Goal: Task Accomplishment & Management: Manage account settings

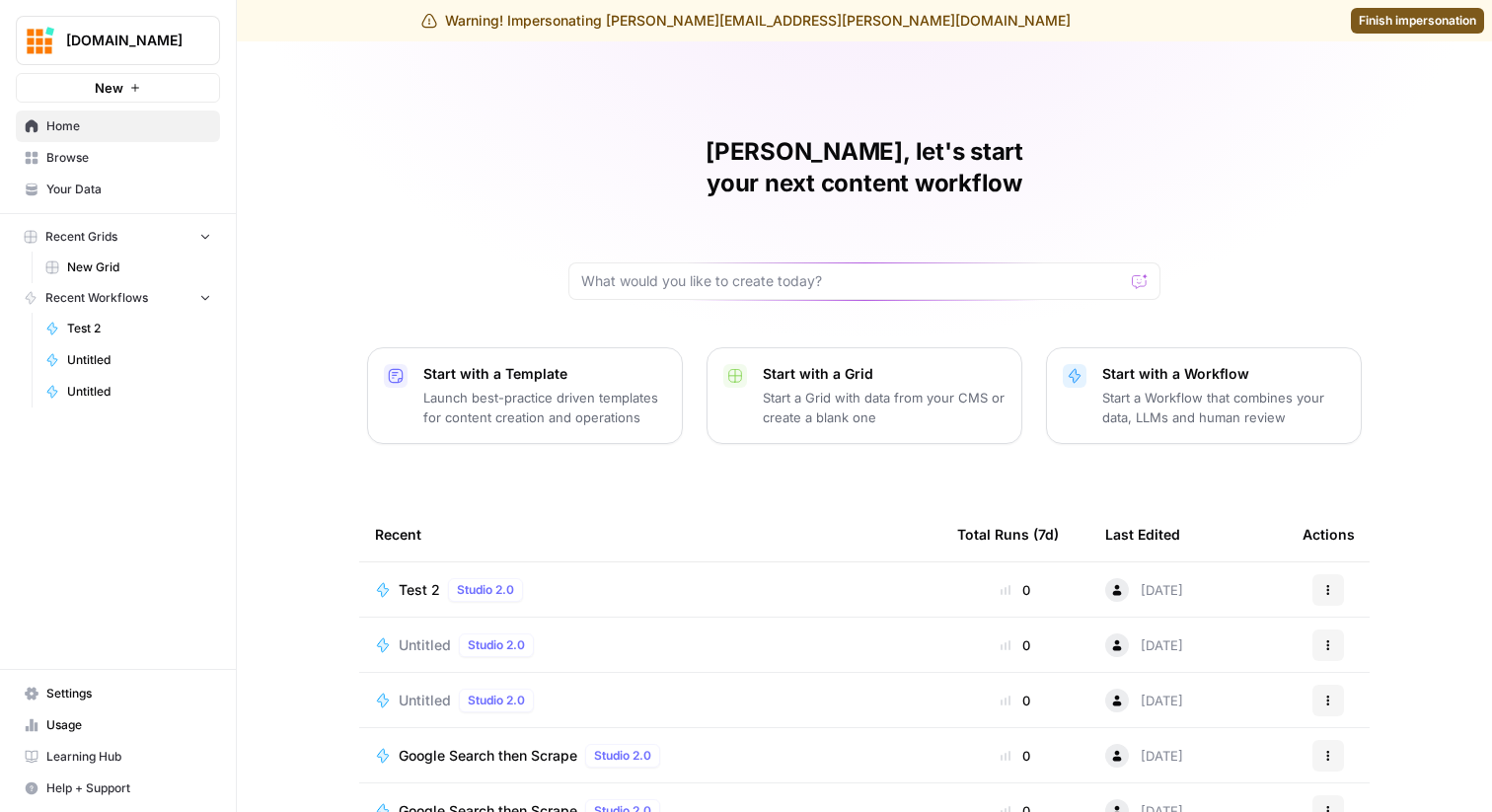
click at [112, 712] on link "Usage" at bounding box center [118, 725] width 204 height 32
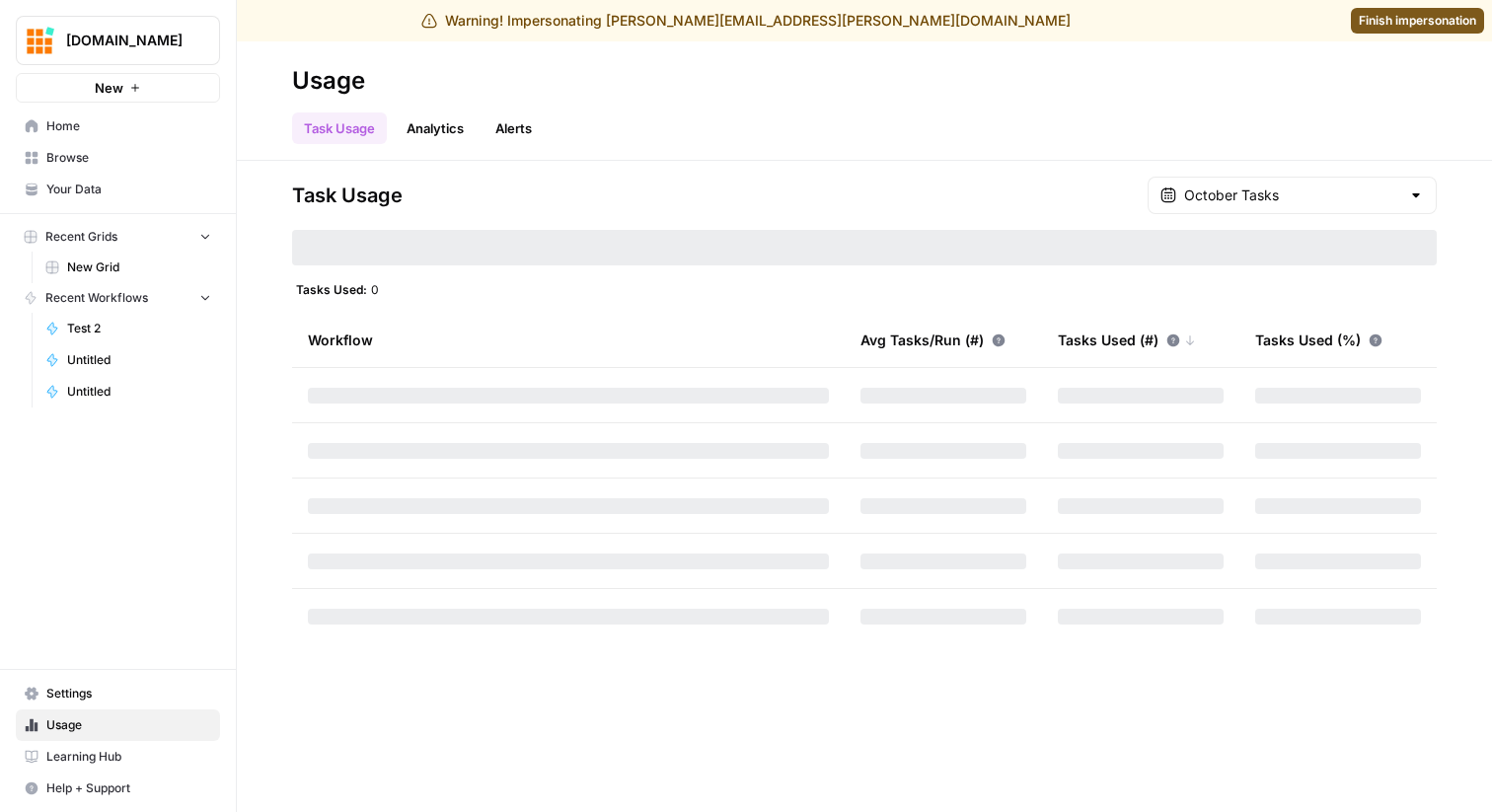
click at [84, 691] on span "Settings" at bounding box center [129, 693] width 165 height 18
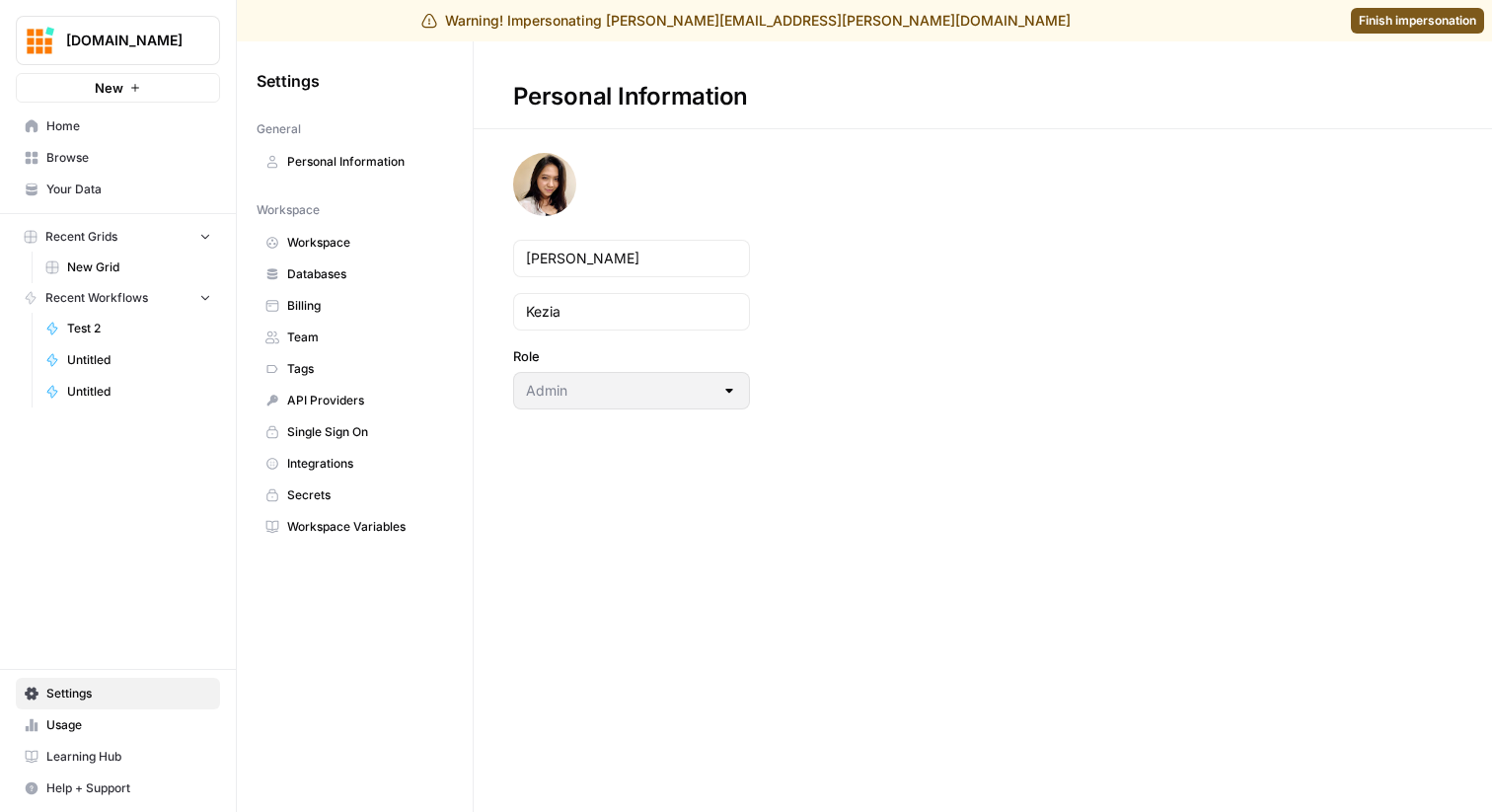
click at [318, 326] on link "Team" at bounding box center [354, 337] width 197 height 32
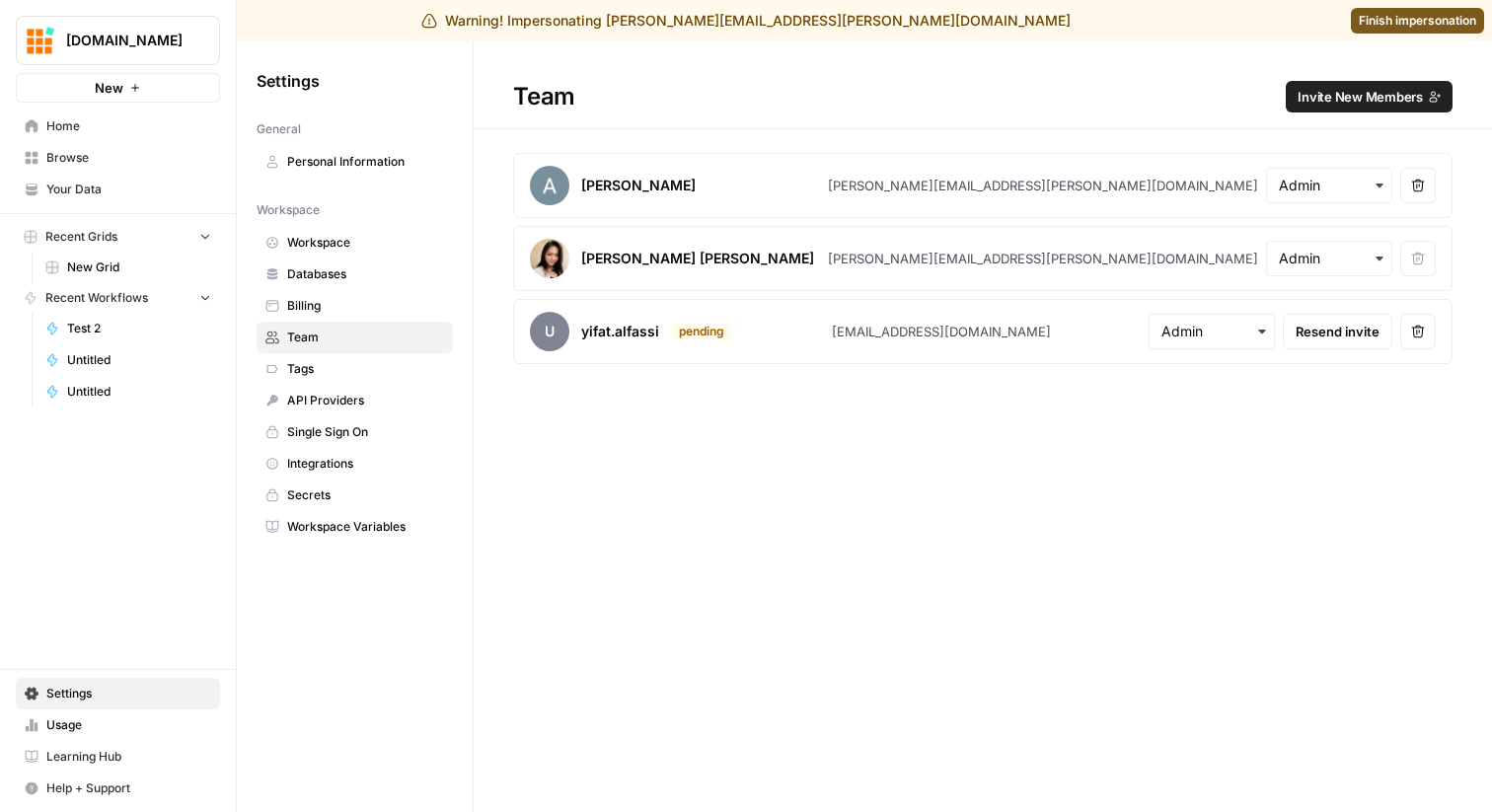
click at [1352, 96] on span "Invite New Members" at bounding box center [1360, 97] width 126 height 20
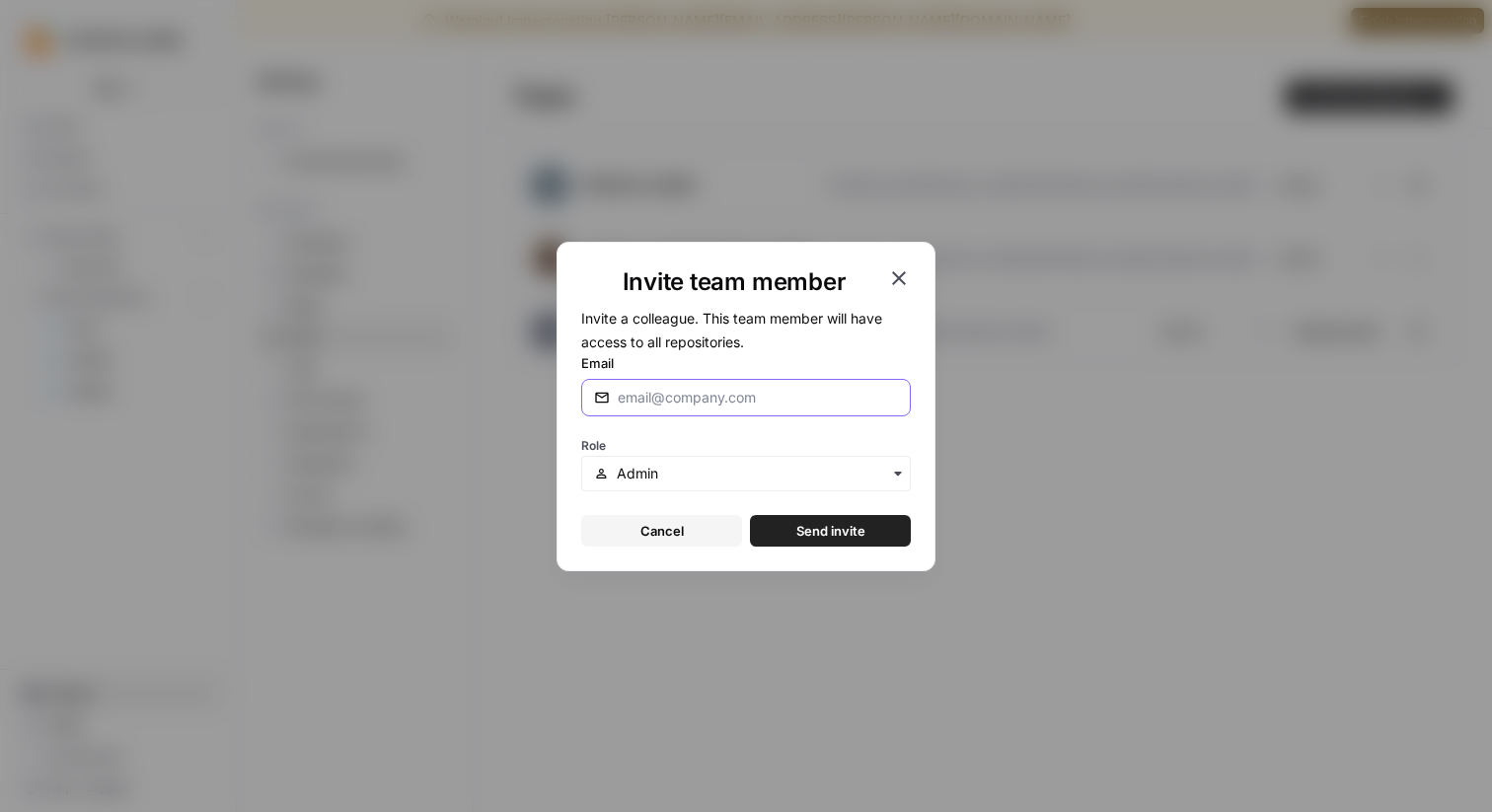
click at [707, 397] on input "Email" at bounding box center [757, 398] width 280 height 20
type input "[PERSON_NAME][EMAIL_ADDRESS][DOMAIN_NAME]"
click at [767, 512] on form "Invite a colleague. This team member will have access to all repositories. Emai…" at bounding box center [746, 425] width 329 height 240
click at [778, 521] on button "Send invite" at bounding box center [830, 531] width 161 height 32
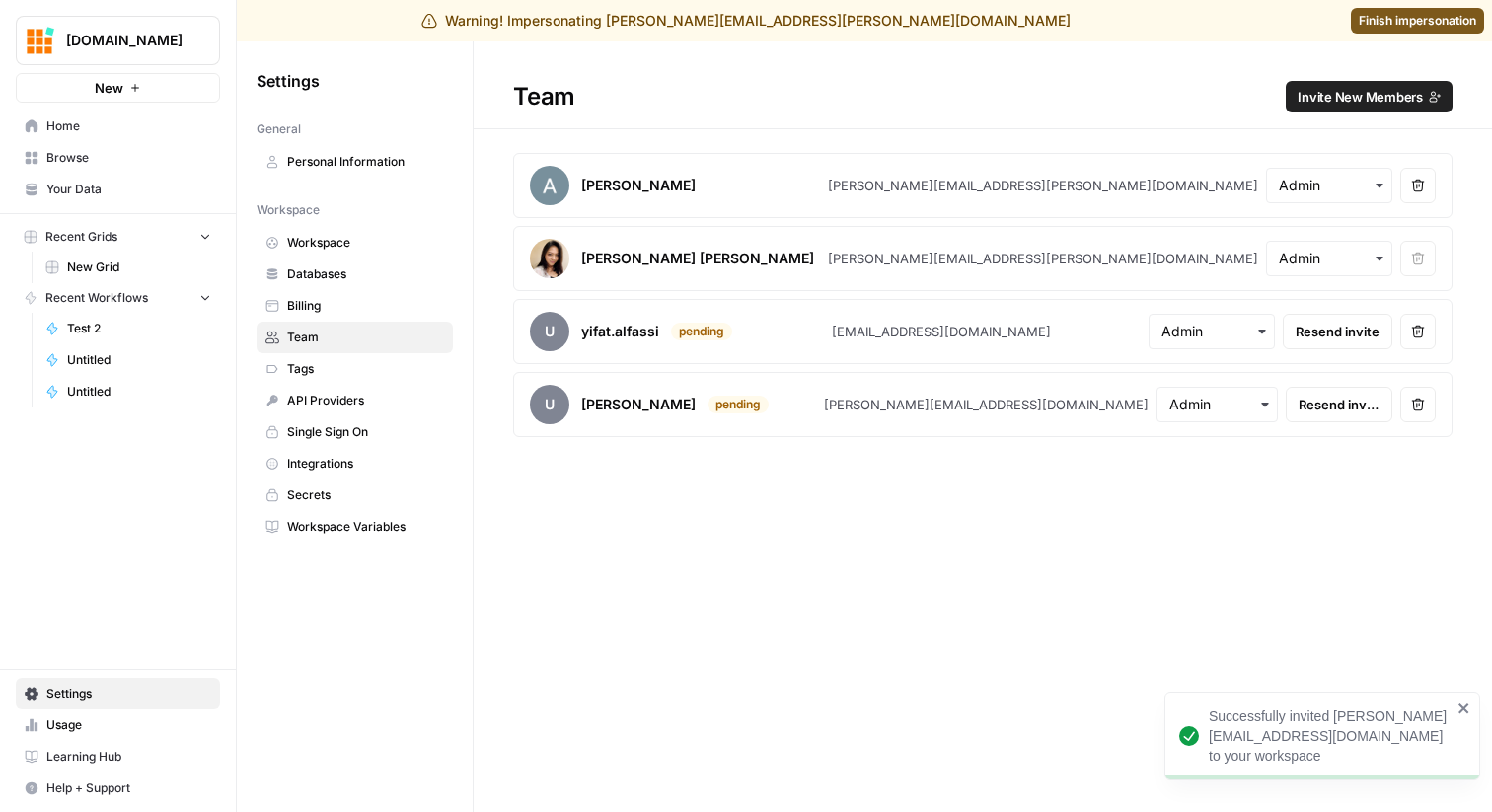
click at [310, 262] on link "Databases" at bounding box center [354, 274] width 197 height 32
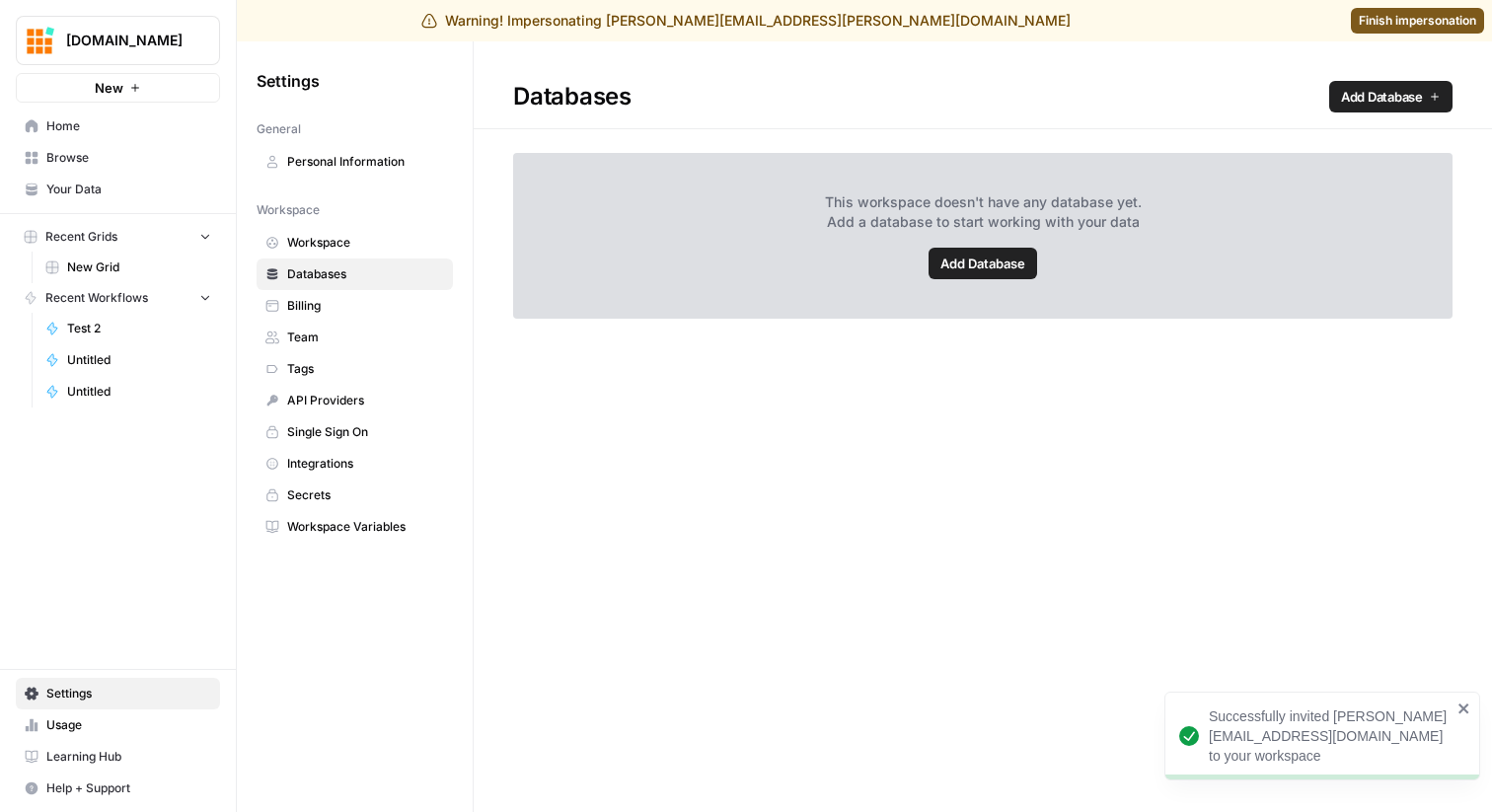
click at [300, 248] on span "Workspace" at bounding box center [365, 242] width 157 height 18
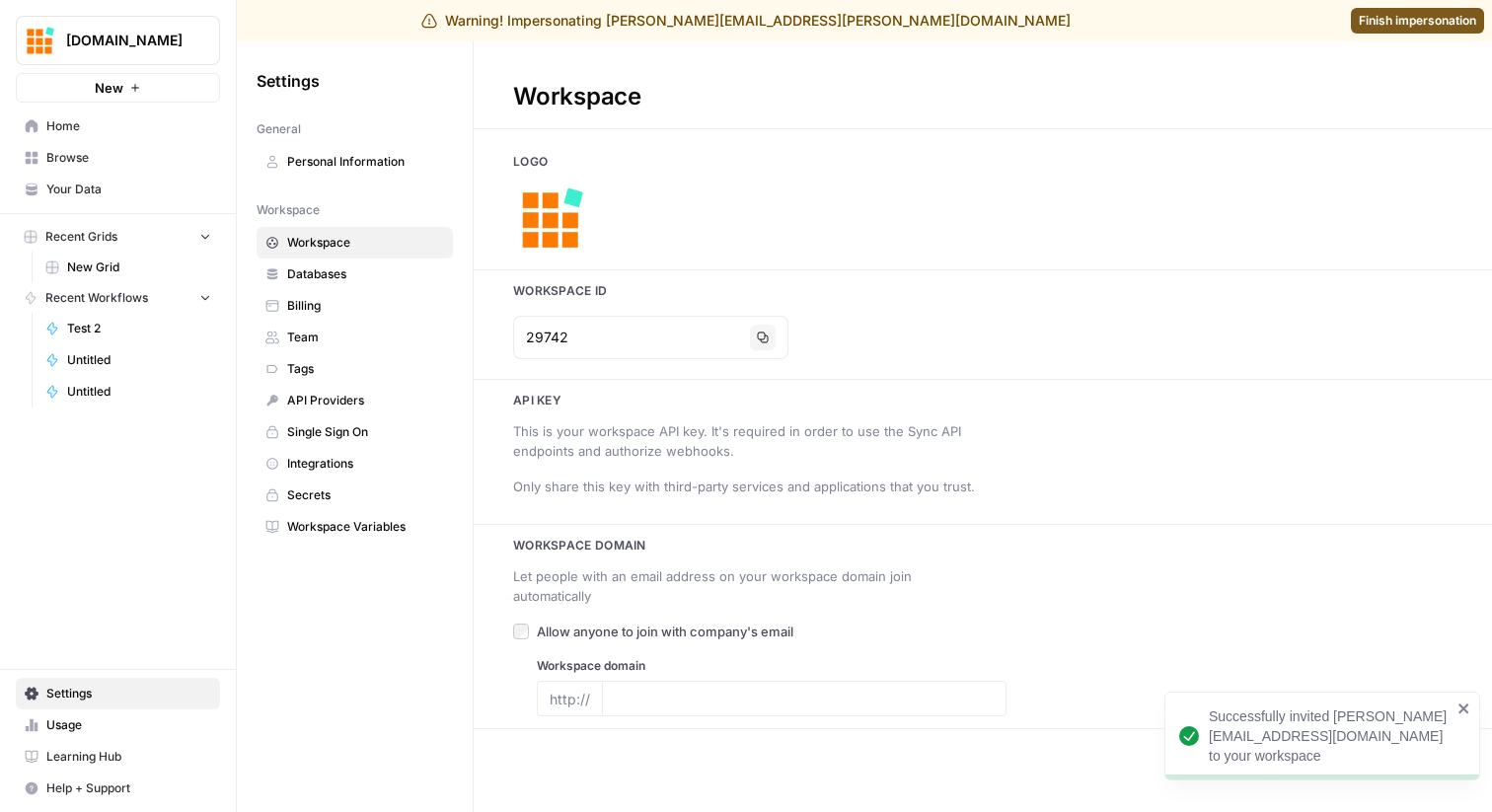
type input "[DOMAIN_NAME]"
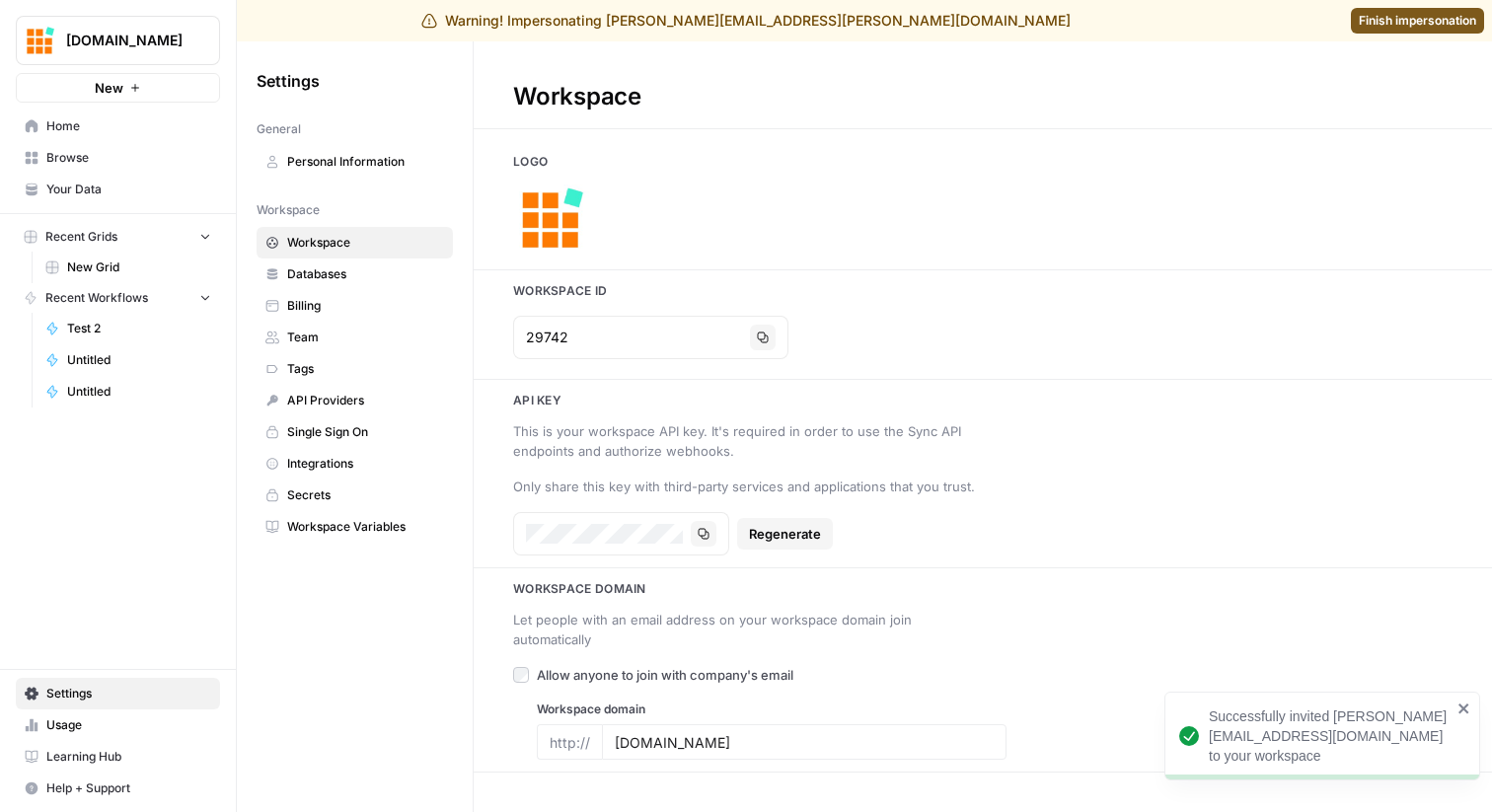
click at [108, 135] on link "Home" at bounding box center [118, 127] width 204 height 32
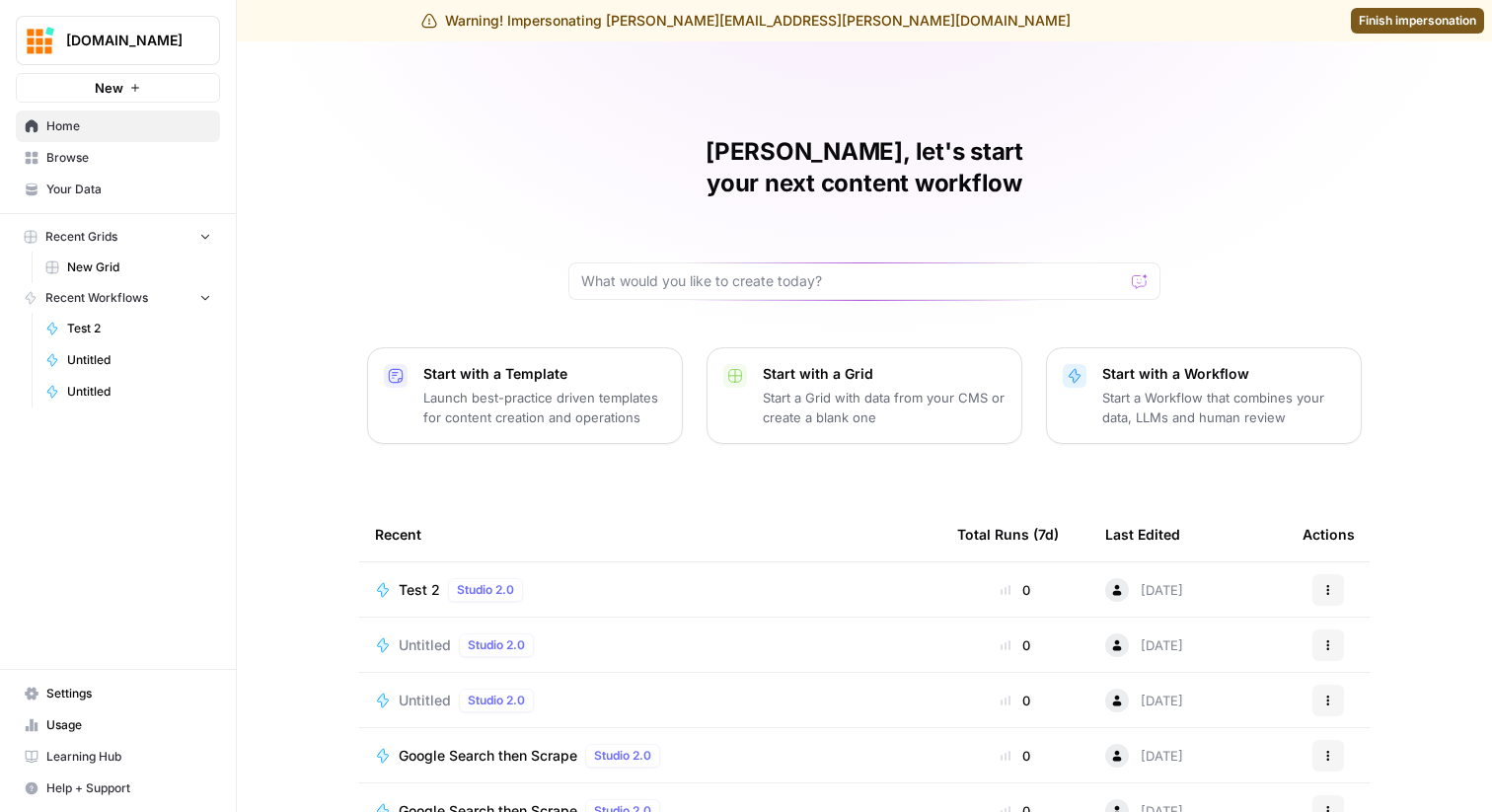
click at [1395, 26] on span "Finish impersonation" at bounding box center [1418, 21] width 118 height 18
